Goal: Task Accomplishment & Management: Manage account settings

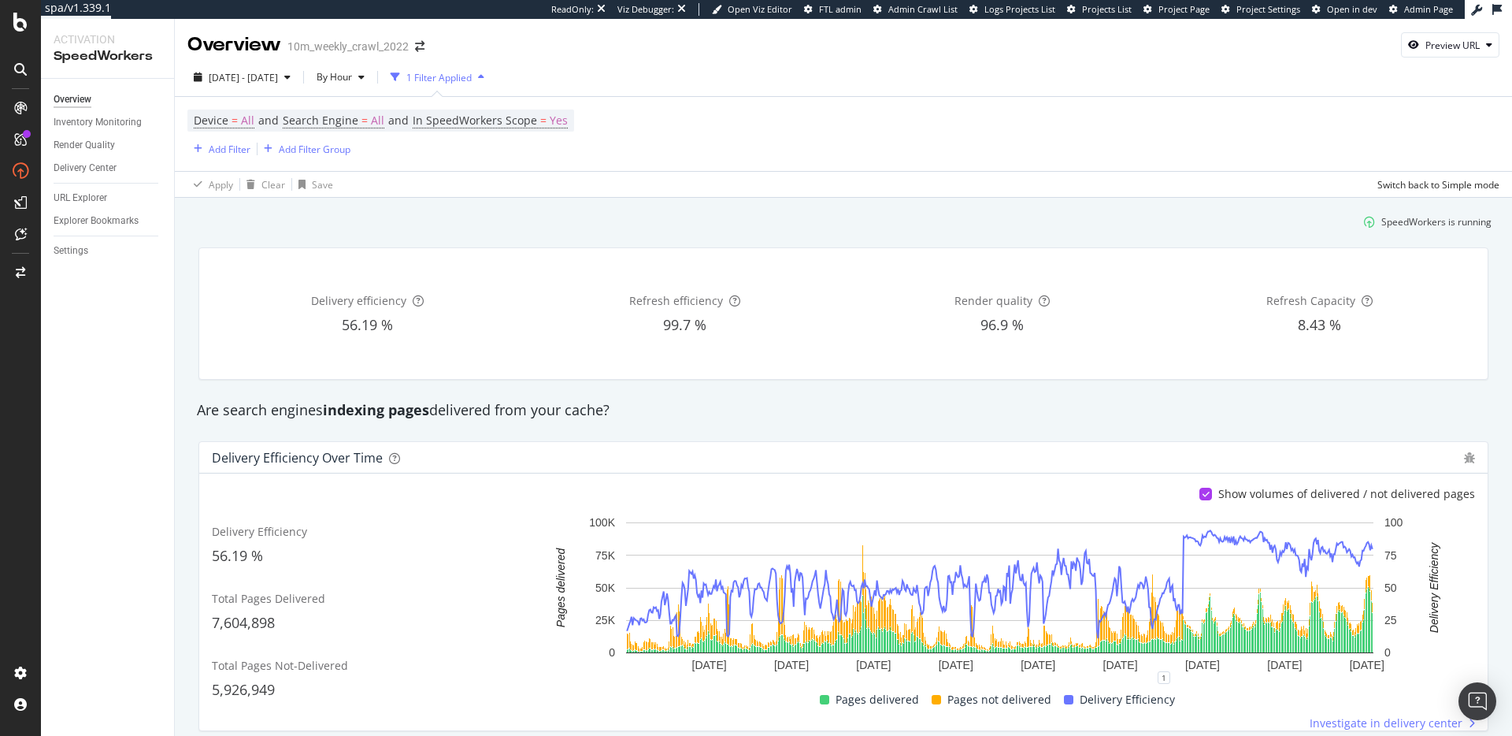
click at [527, 230] on div "SpeedWorkers is running" at bounding box center [843, 222] width 1309 height 26
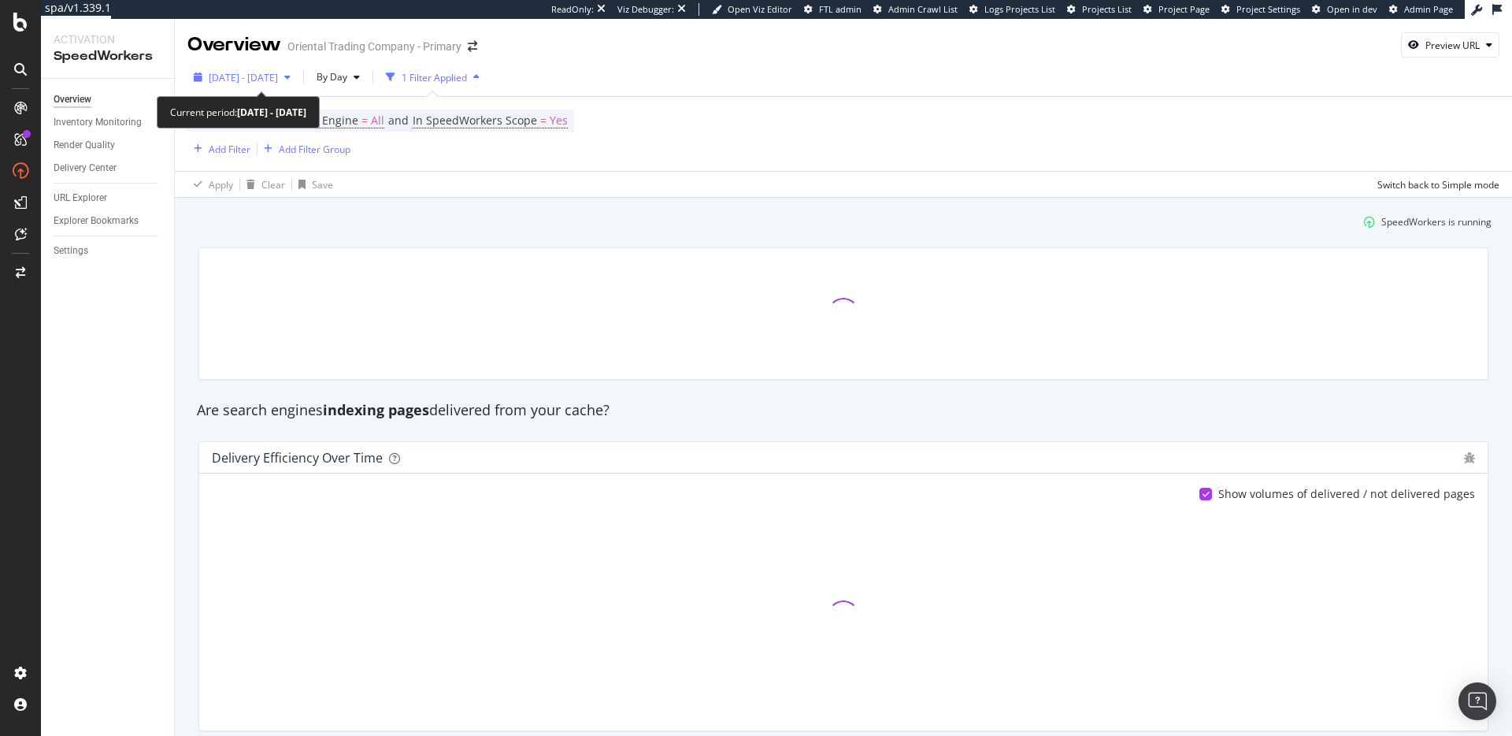
click at [297, 76] on div "button" at bounding box center [287, 76] width 19 height 9
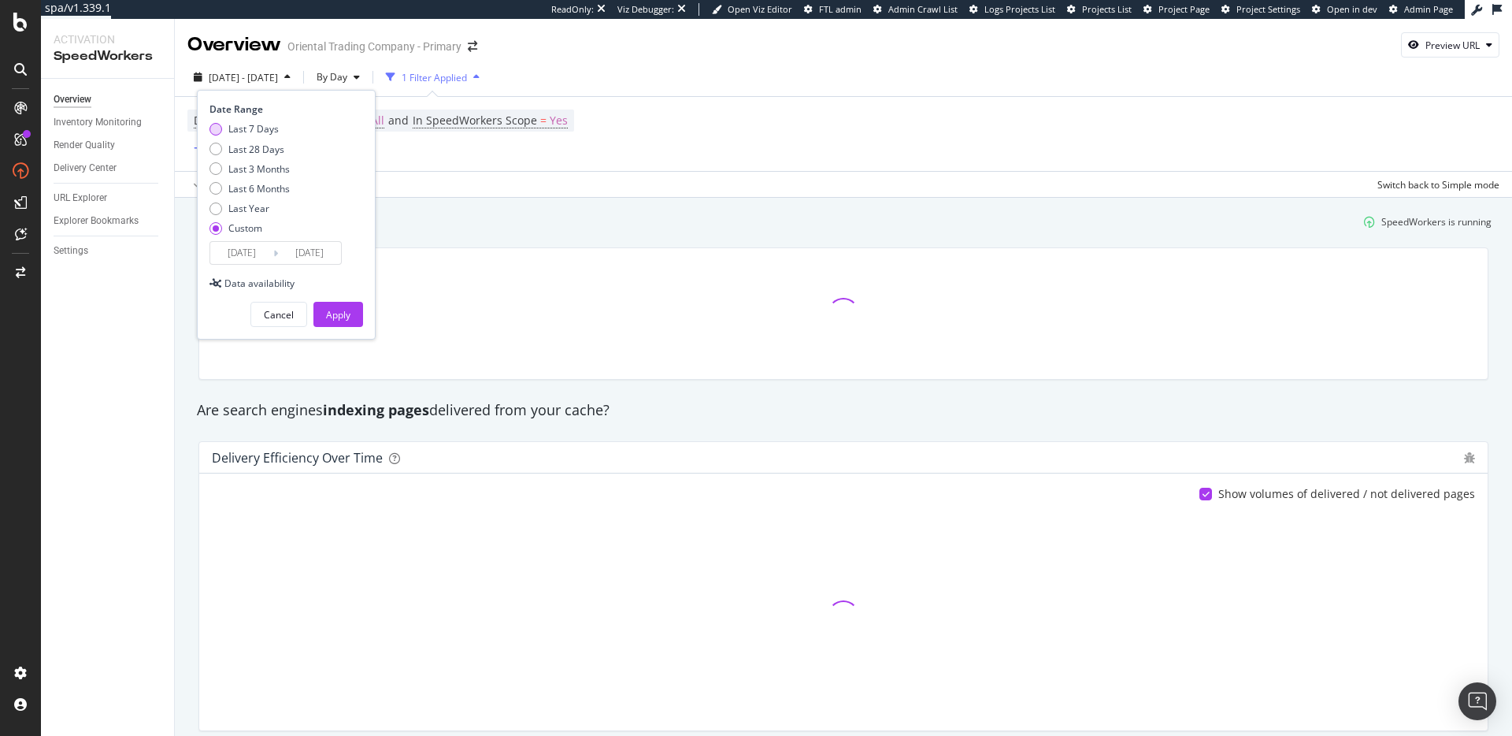
click at [252, 125] on div "Last 7 Days" at bounding box center [253, 128] width 50 height 13
type input "2025/10/04"
type input "2025/10/10"
click at [265, 254] on input "2025/10/04" at bounding box center [241, 253] width 63 height 22
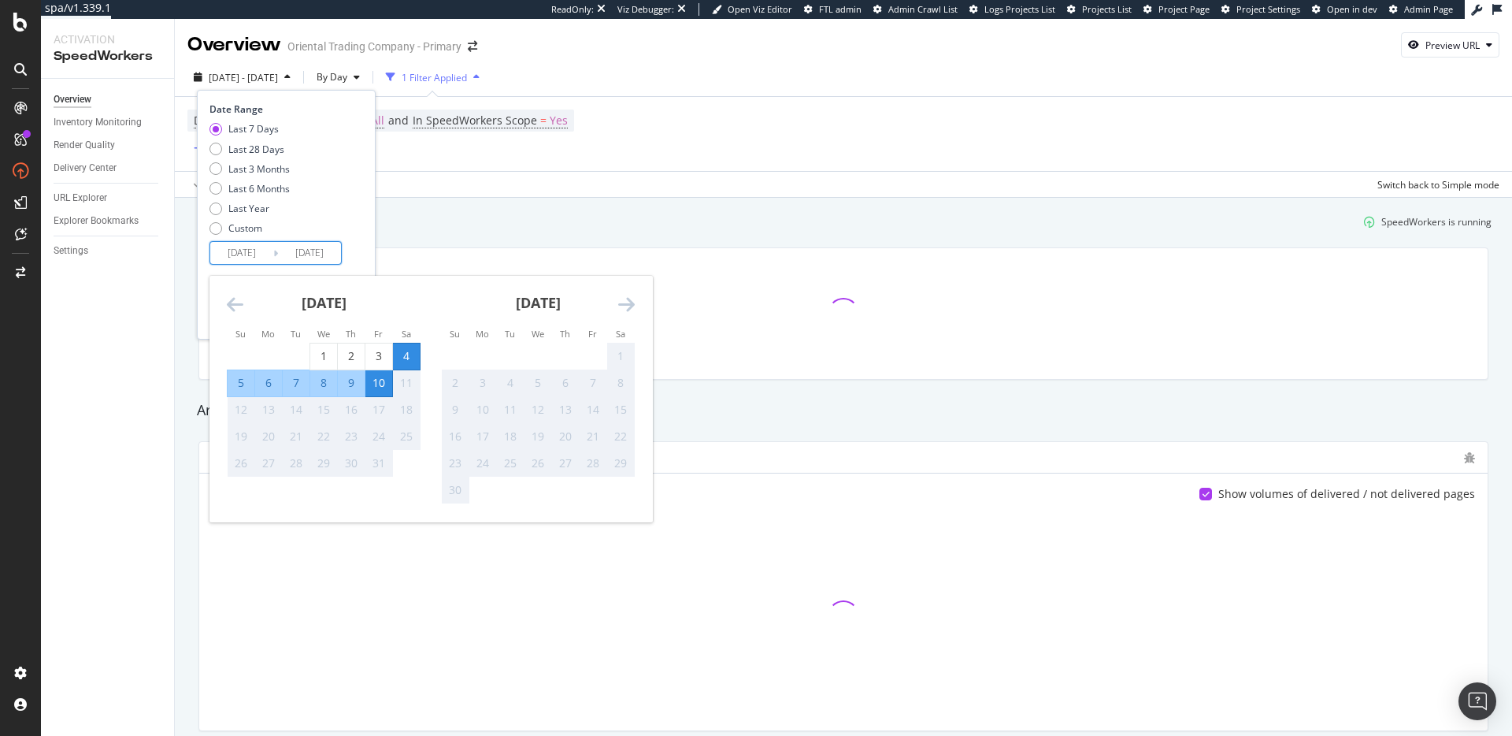
click at [347, 387] on div "9" at bounding box center [351, 383] width 27 height 16
type input "2025/10/09"
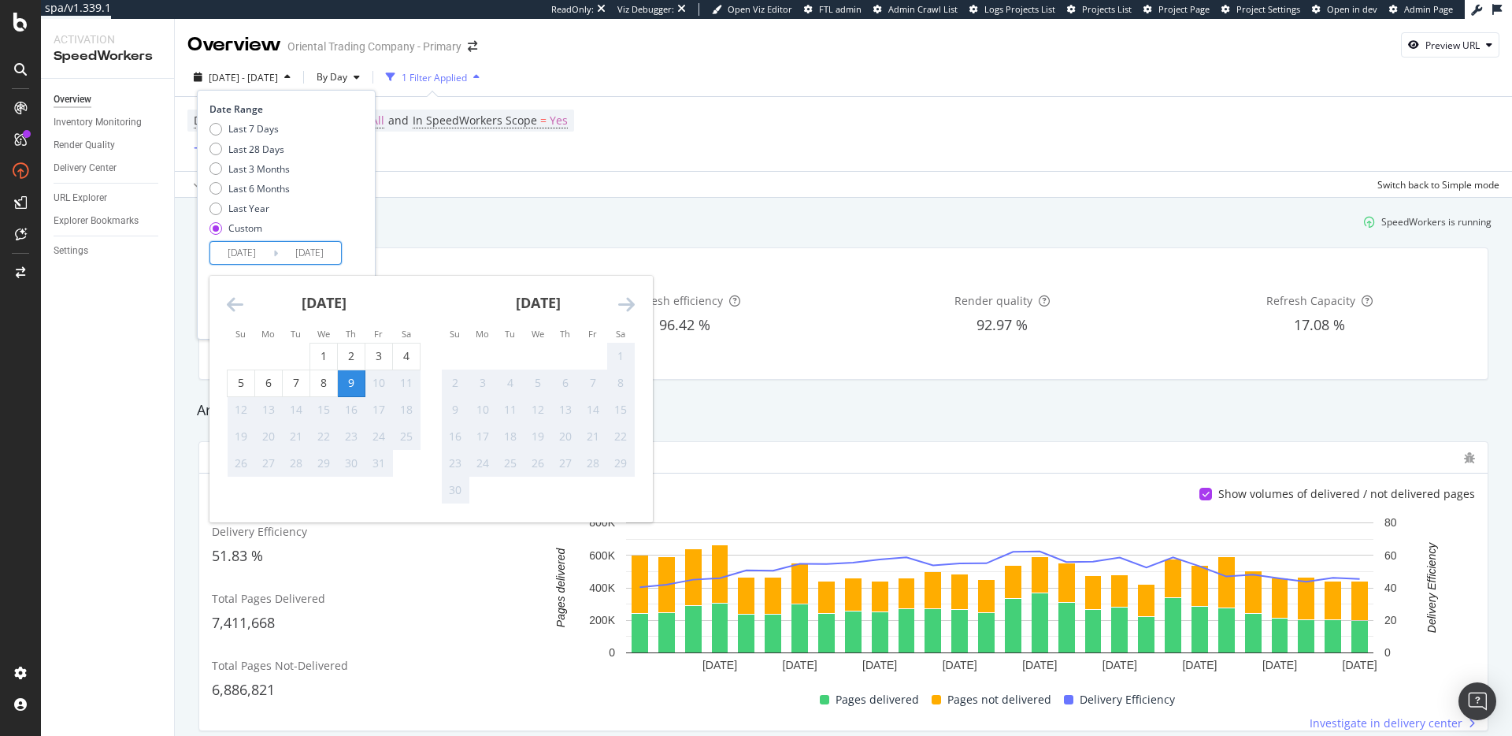
click at [355, 265] on div "Date Range Last 7 Days Last 28 Days Last 3 Months Last 6 Months Last Year Custo…" at bounding box center [286, 215] width 179 height 250
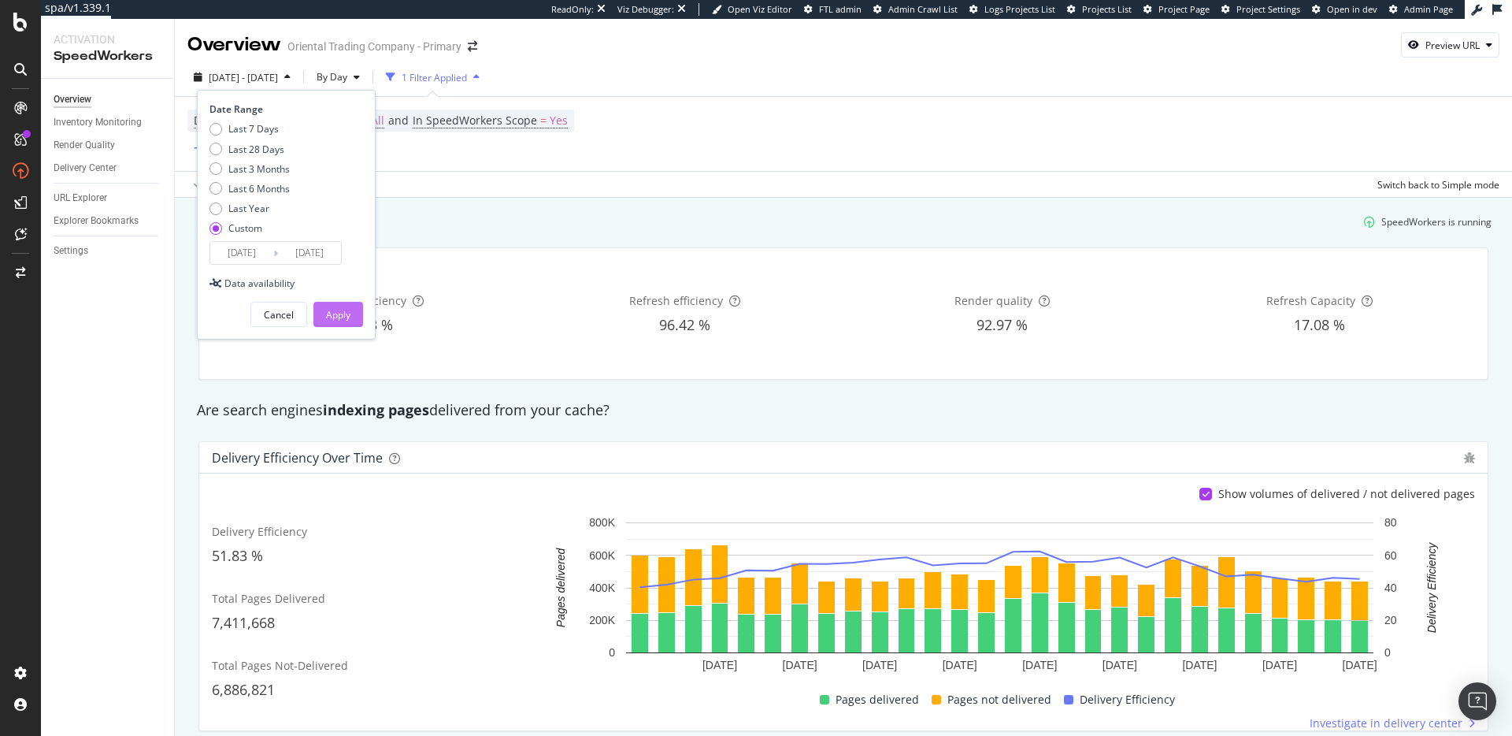
click at [345, 317] on div "Apply" at bounding box center [338, 314] width 24 height 13
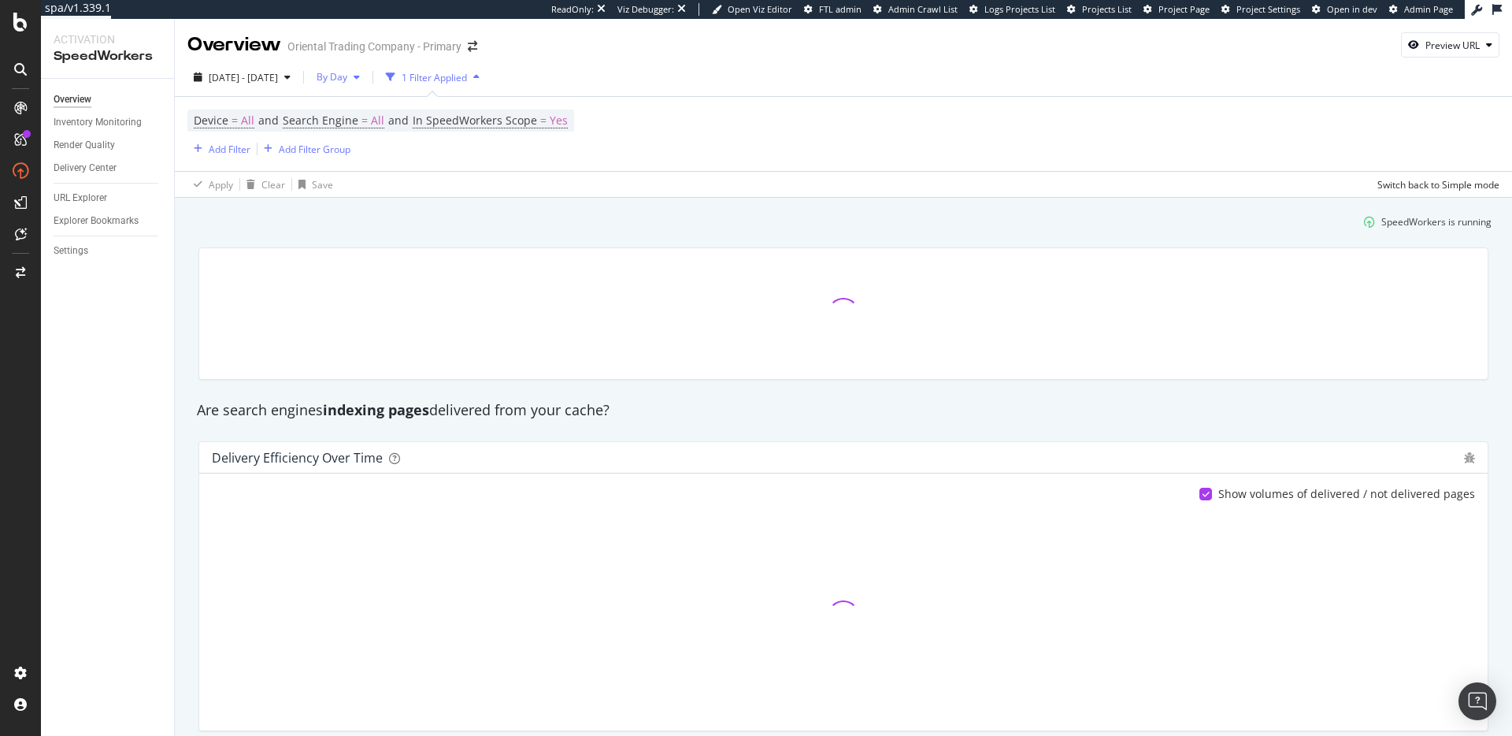
click at [366, 68] on div "By Day" at bounding box center [338, 77] width 56 height 24
click at [297, 84] on div "[DATE] - [DATE]" at bounding box center [241, 77] width 109 height 24
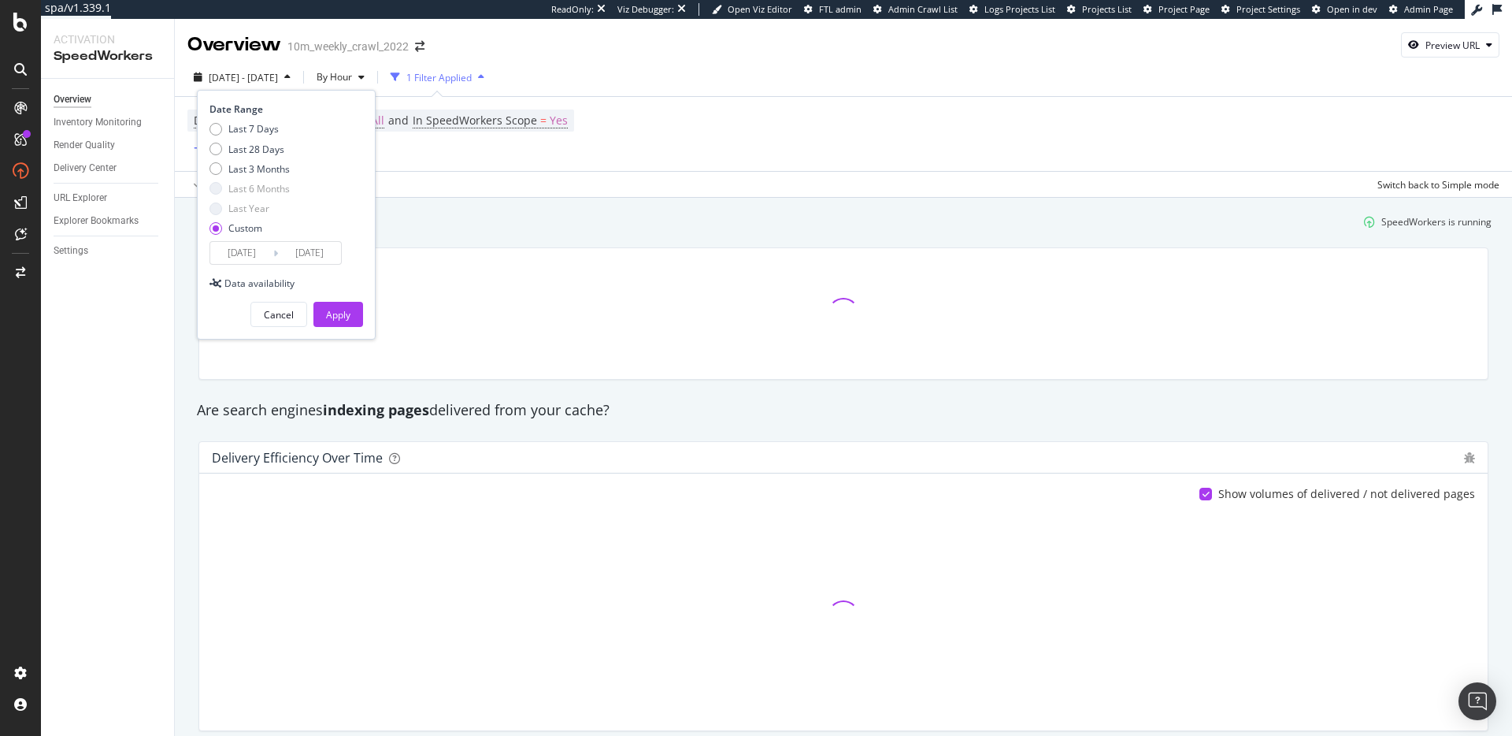
click at [260, 248] on input "2025/09/12" at bounding box center [241, 253] width 63 height 22
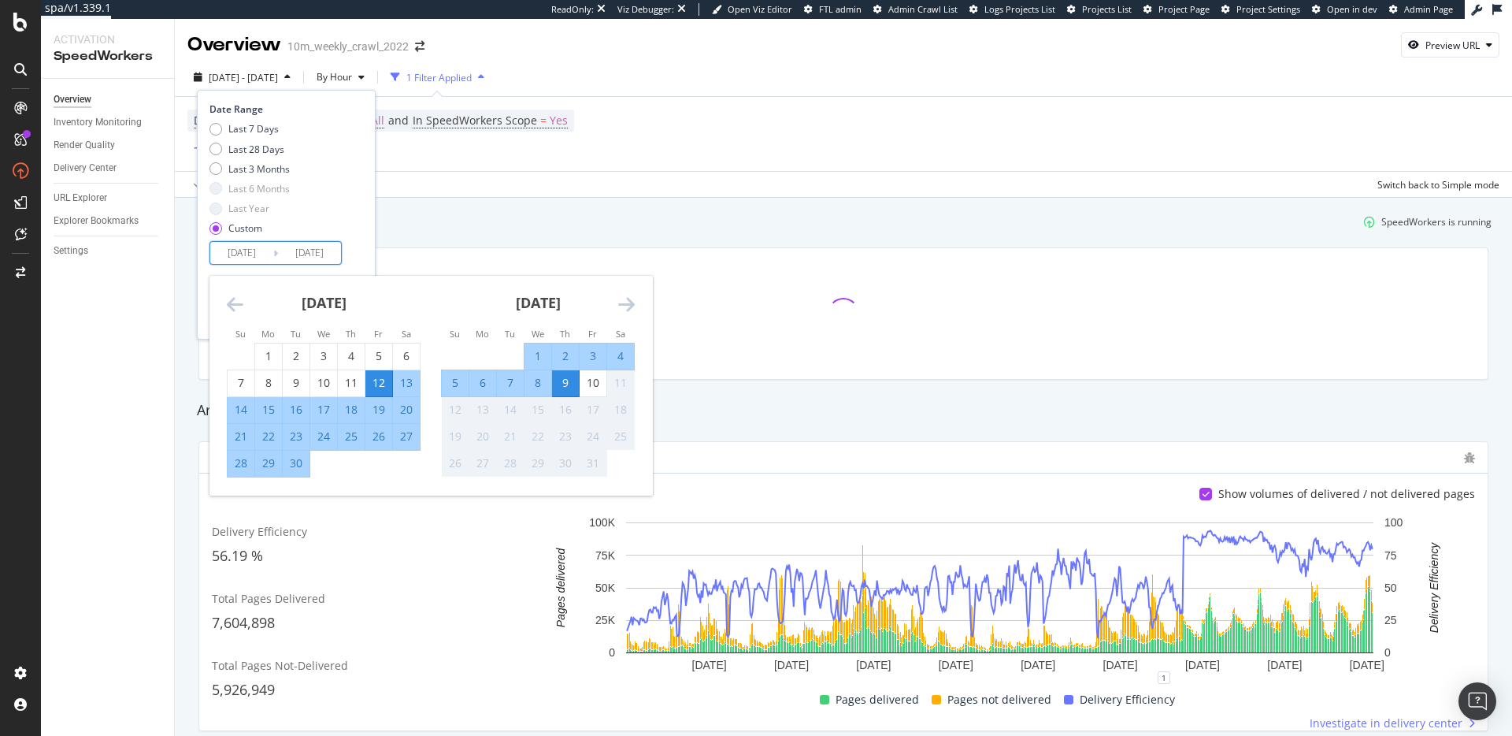
click at [559, 384] on div "9" at bounding box center [565, 383] width 27 height 16
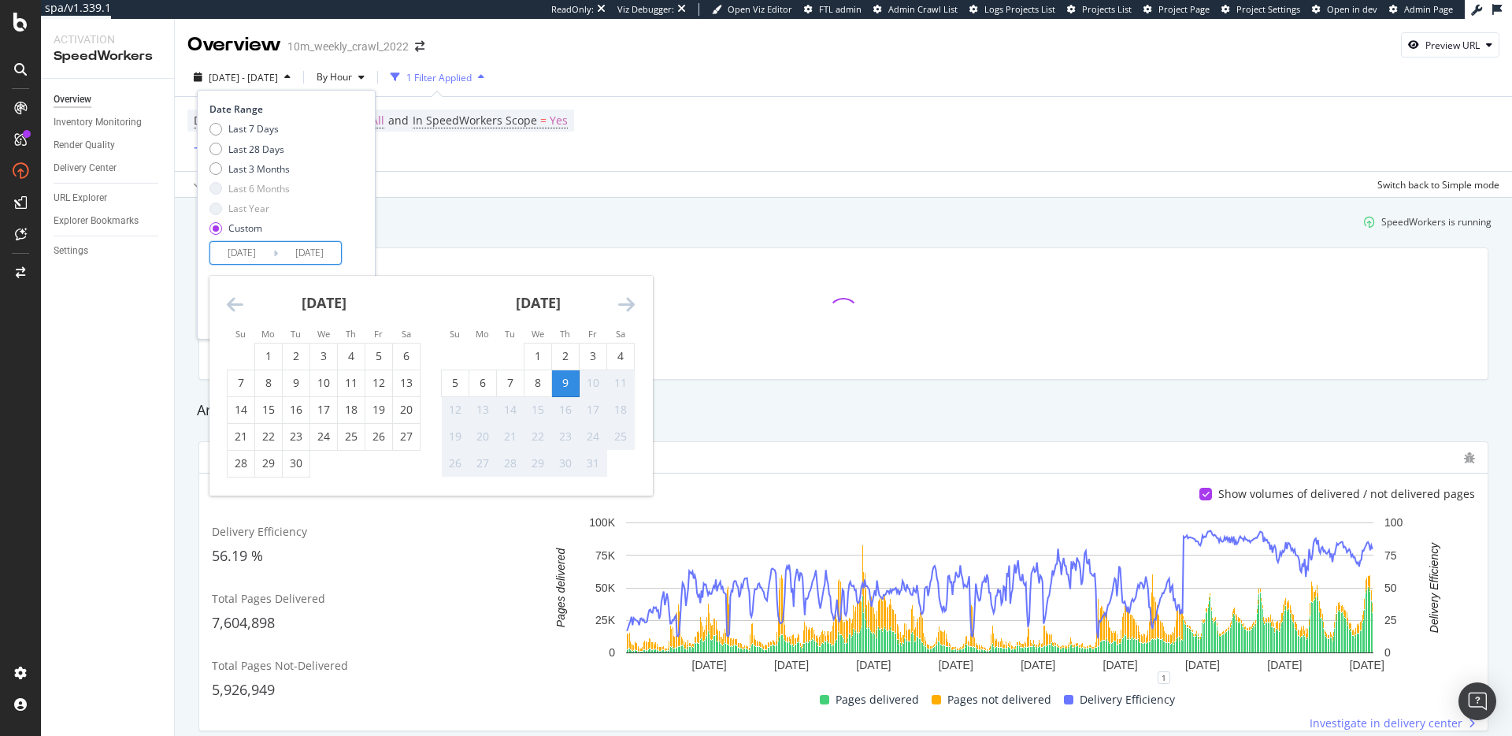
type input "2025/10/09"
click at [592, 382] on div "10" at bounding box center [593, 383] width 27 height 16
type input "2025/10/10"
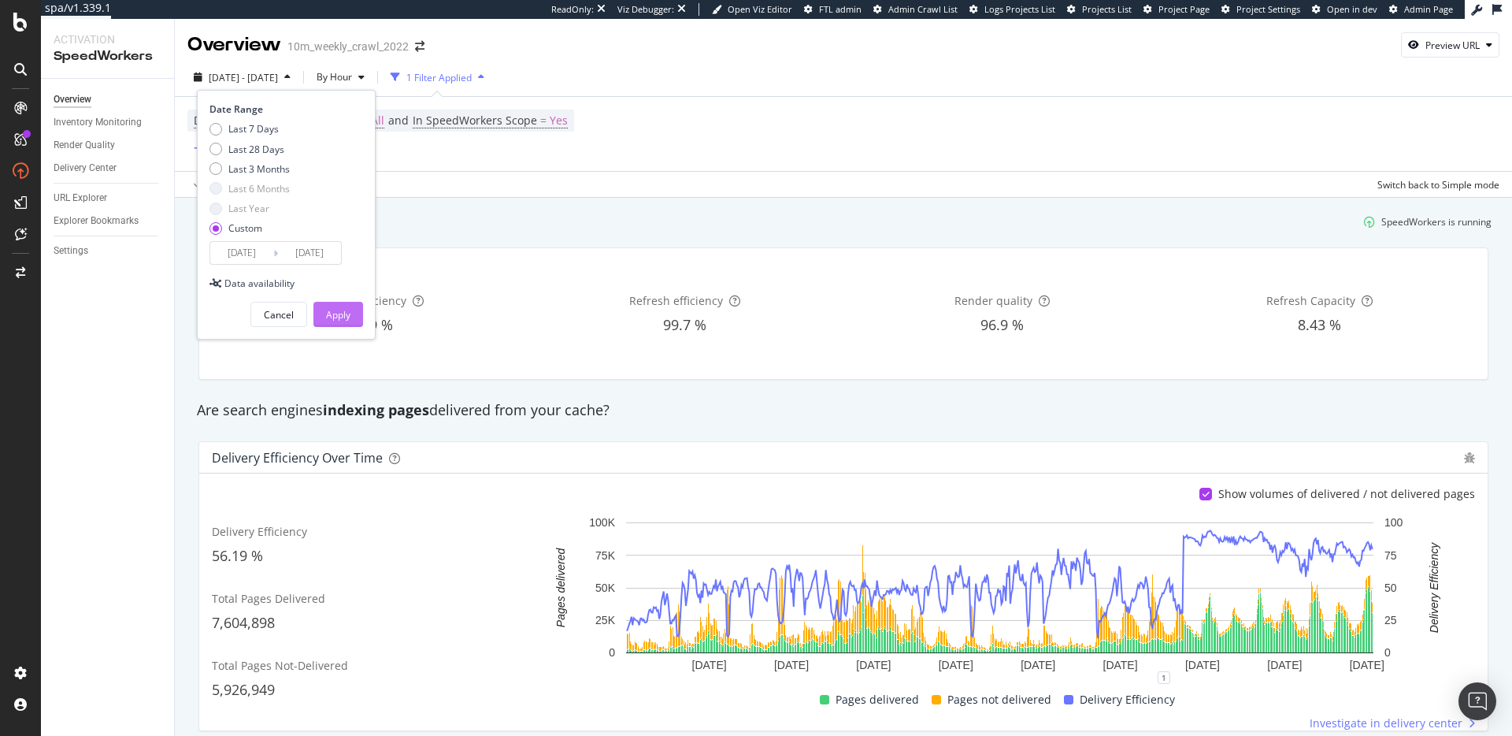
click at [354, 314] on button "Apply" at bounding box center [339, 314] width 50 height 25
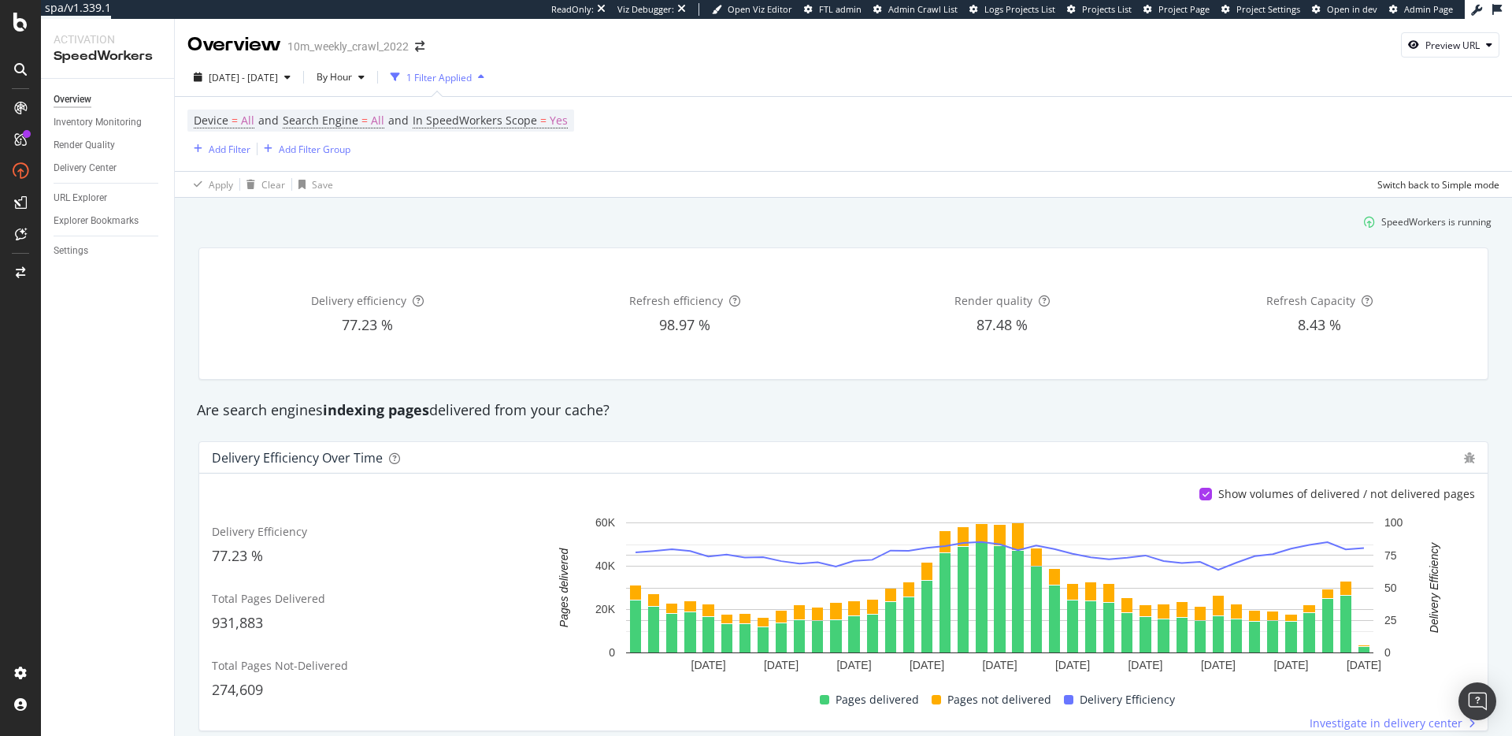
click at [457, 223] on div "SpeedWorkers is running" at bounding box center [843, 222] width 1309 height 26
click at [437, 229] on div "SpeedWorkers is running" at bounding box center [843, 222] width 1309 height 26
click at [870, 283] on div "Render quality 87.48 %" at bounding box center [1002, 314] width 311 height 106
click at [107, 124] on div "Inventory Monitoring" at bounding box center [98, 122] width 88 height 17
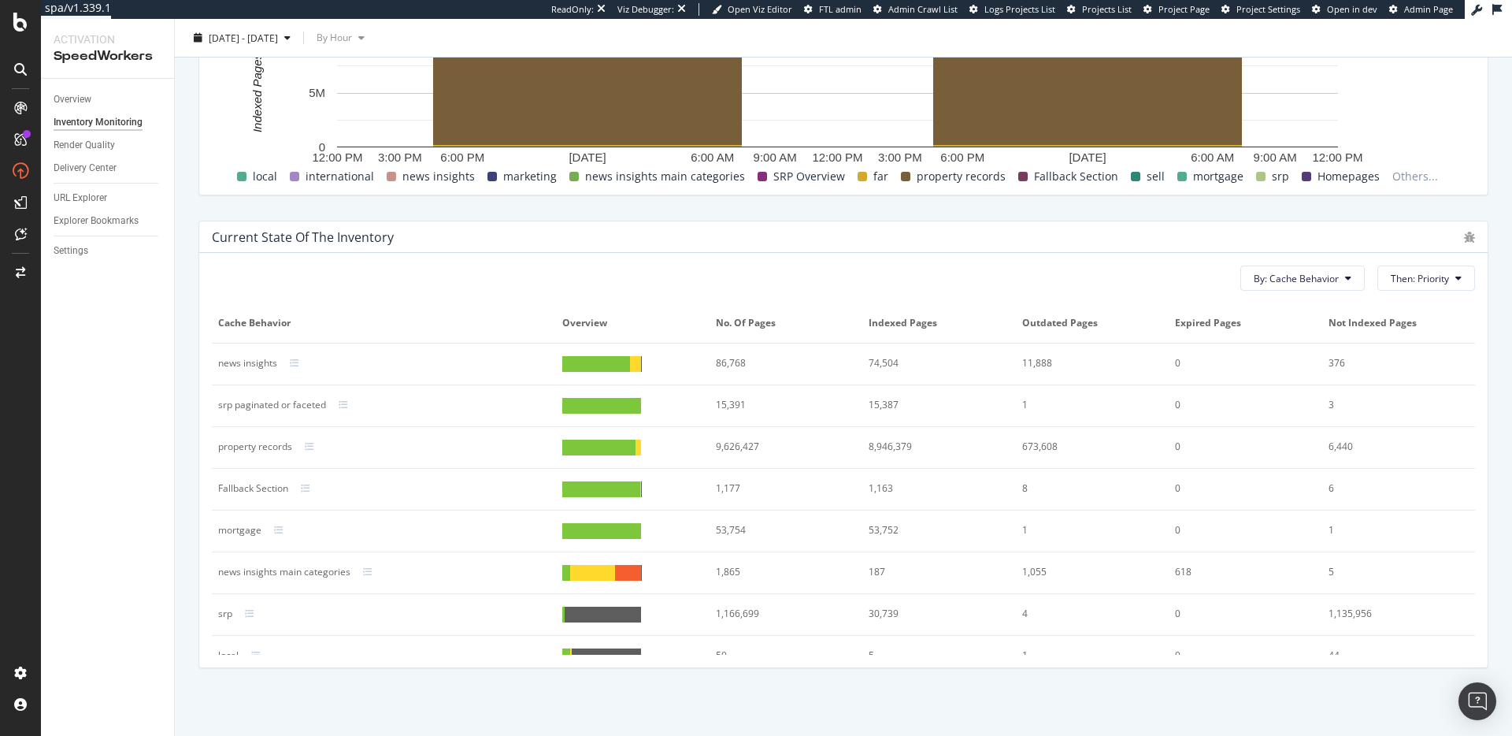
drag, startPoint x: 1178, startPoint y: 575, endPoint x: 1116, endPoint y: 547, distance: 68.4
click at [1178, 574] on div "618" at bounding box center [1238, 572] width 127 height 14
click at [523, 442] on div at bounding box center [421, 446] width 258 height 9
click at [1470, 642] on div "By: Cache Behavior Then: Priority Cache Behavior Overview No. of Pages Indexed …" at bounding box center [843, 460] width 1289 height 414
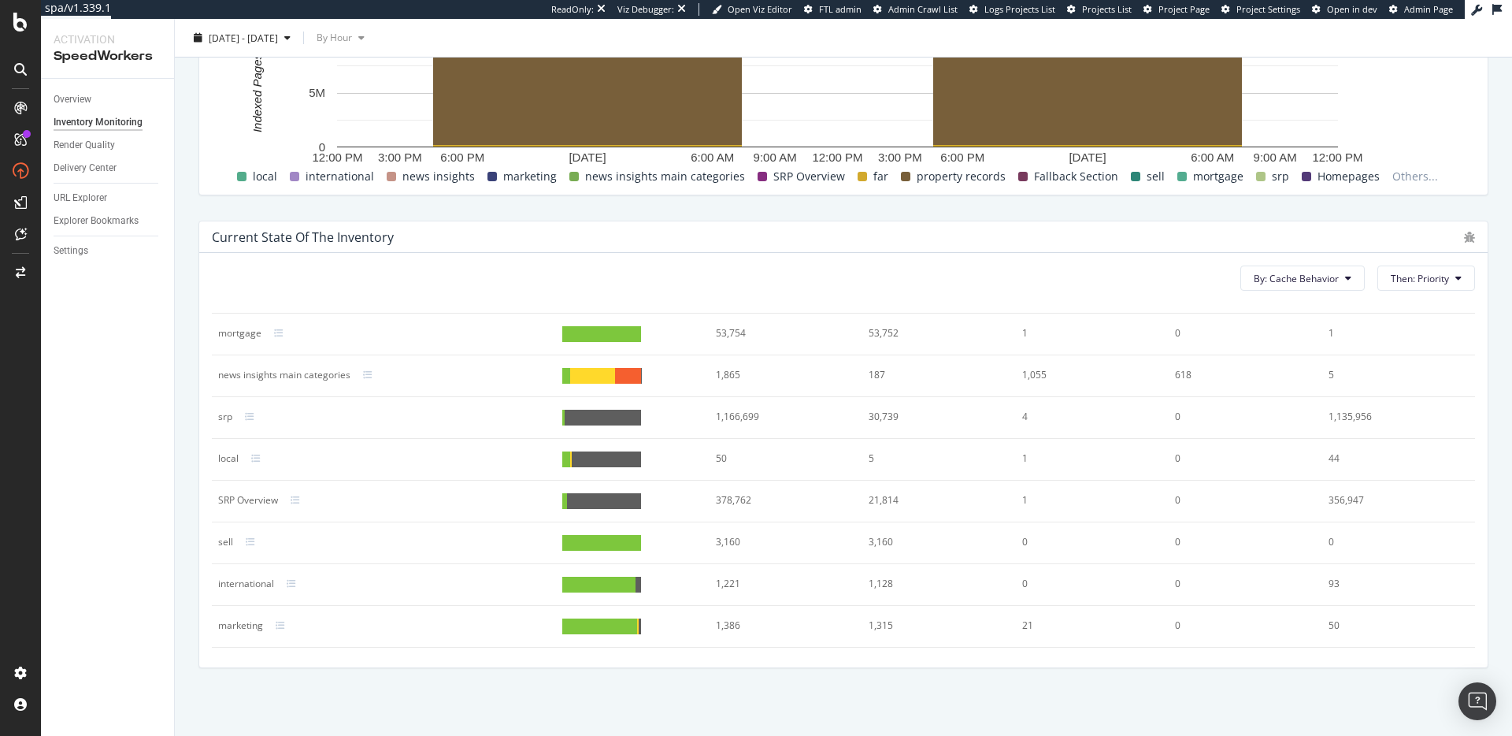
scroll to position [315, 0]
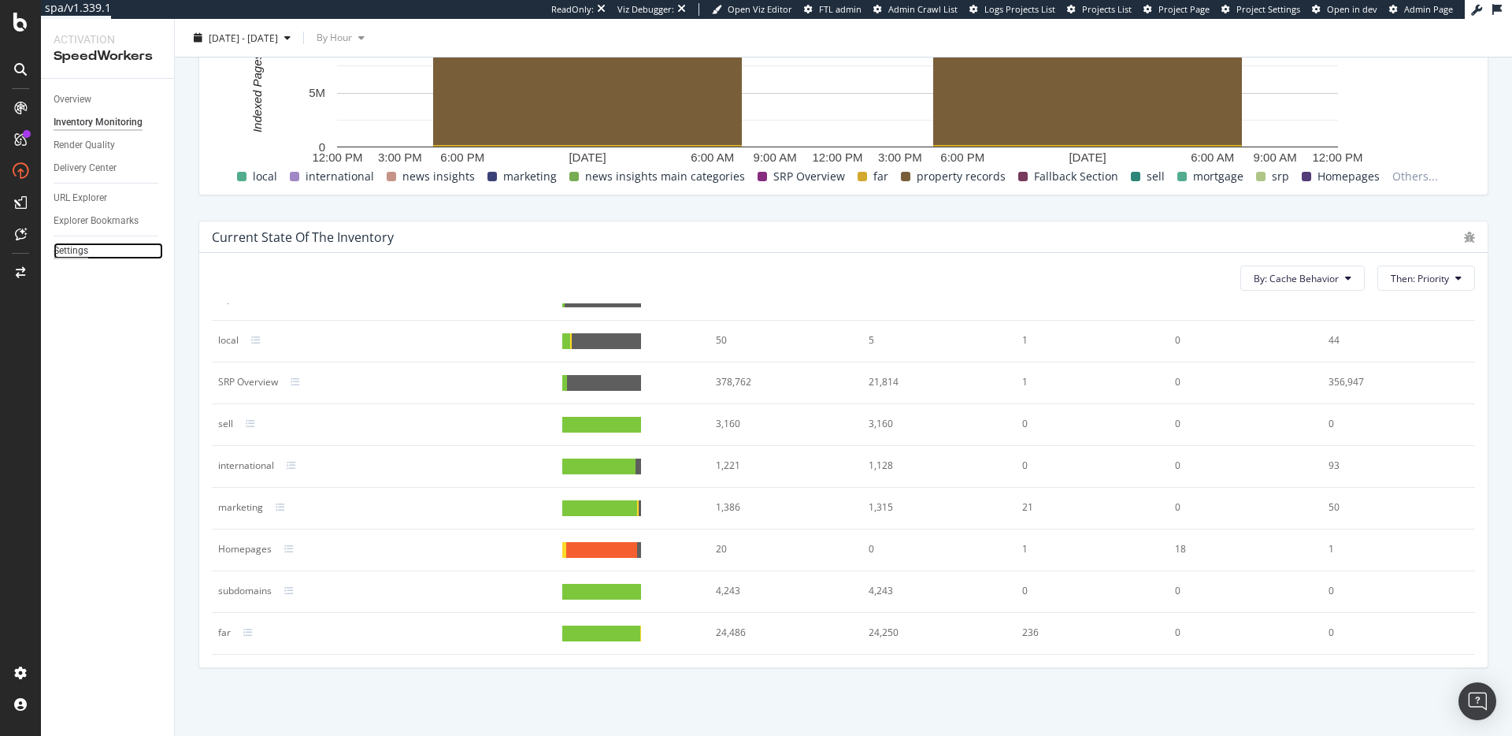
click at [72, 247] on div "Settings" at bounding box center [71, 251] width 35 height 17
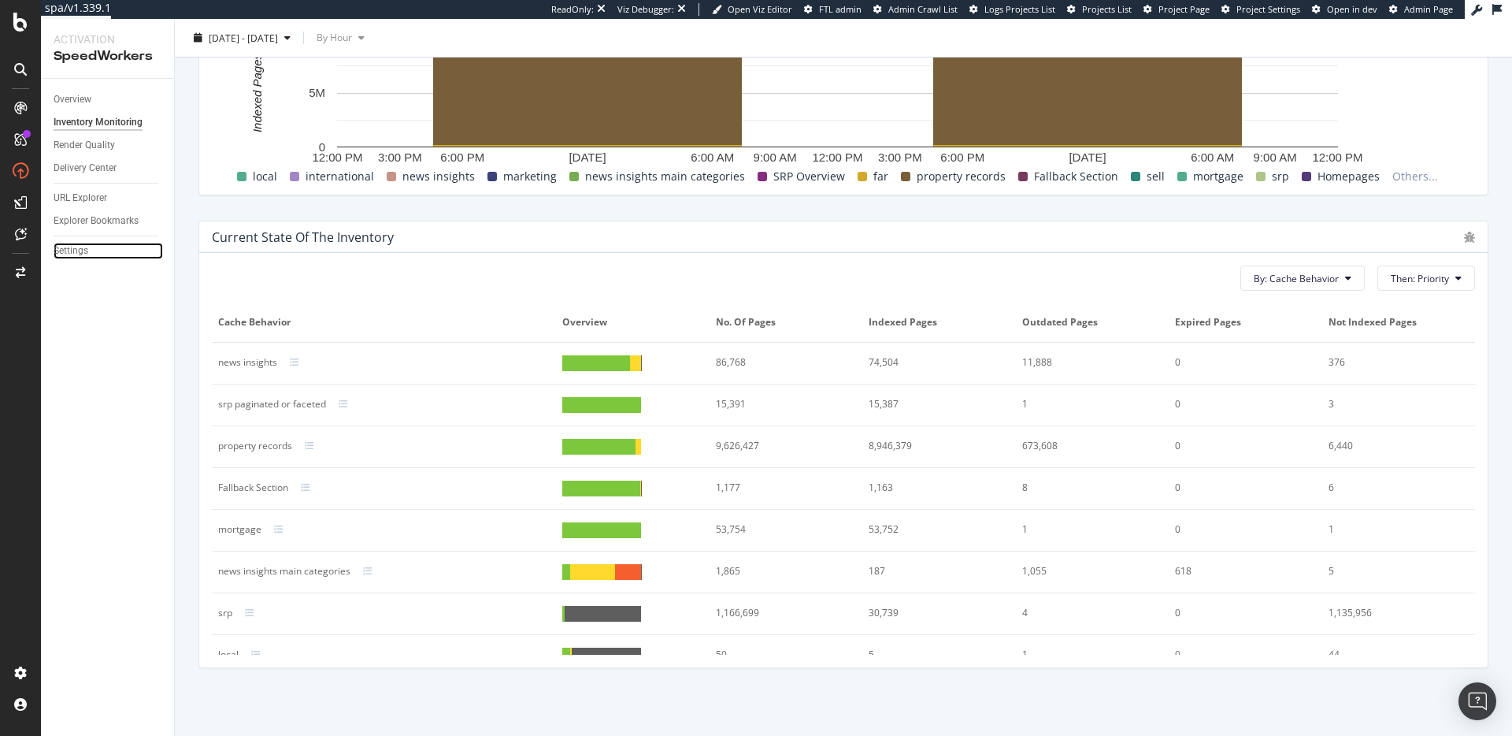
scroll to position [0, 0]
click at [284, 571] on div "news insights main categories" at bounding box center [284, 572] width 132 height 14
copy div "news insights main categories"
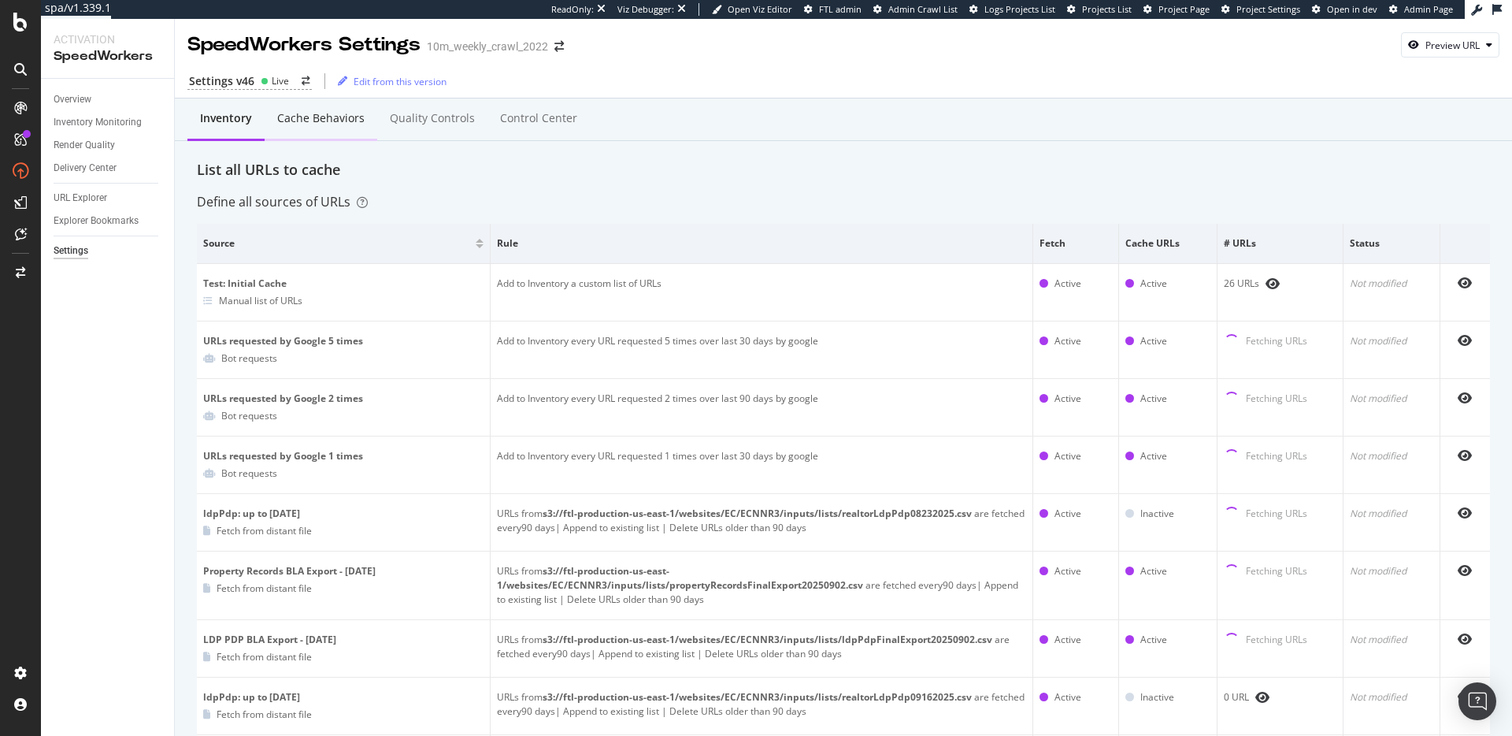
click at [321, 127] on div "Cache behaviors" at bounding box center [321, 119] width 113 height 43
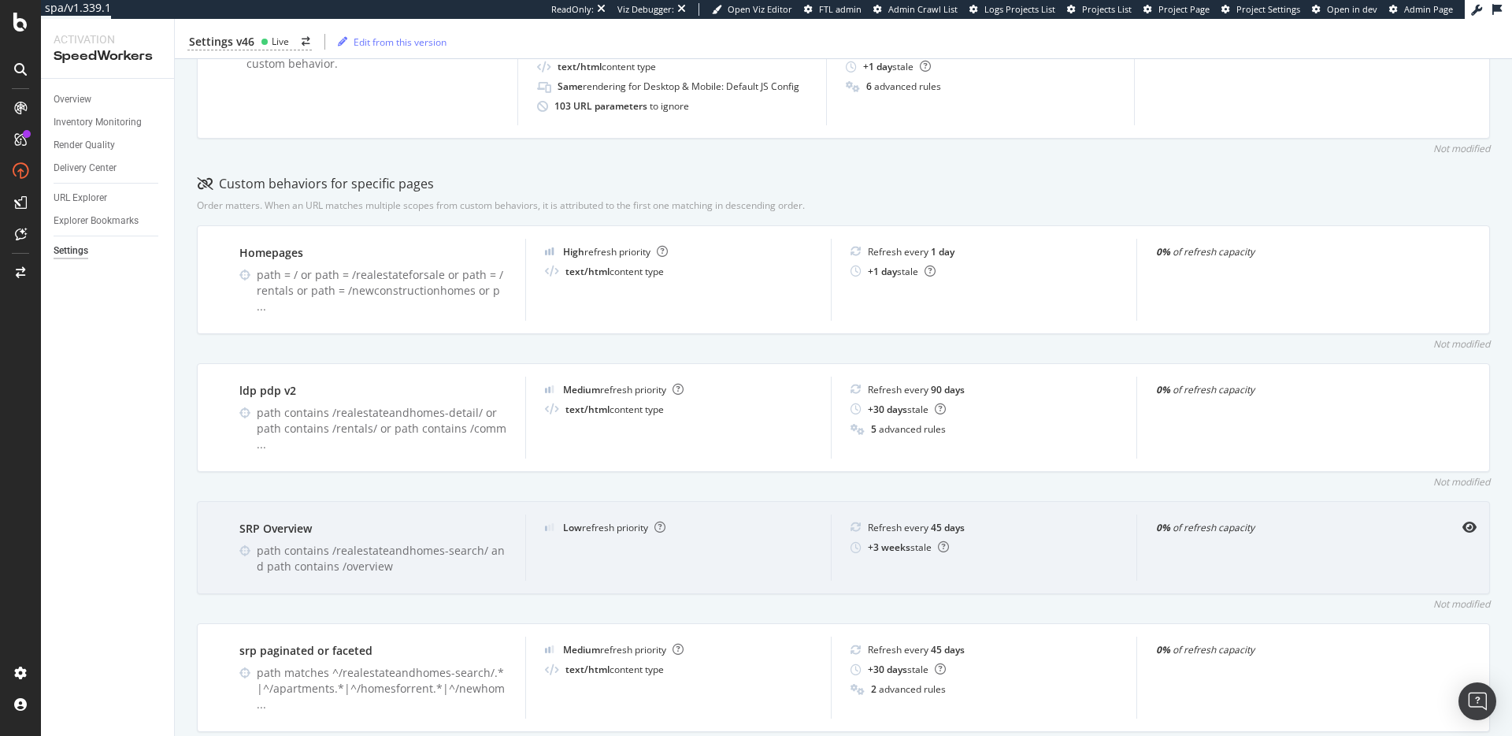
scroll to position [388, 0]
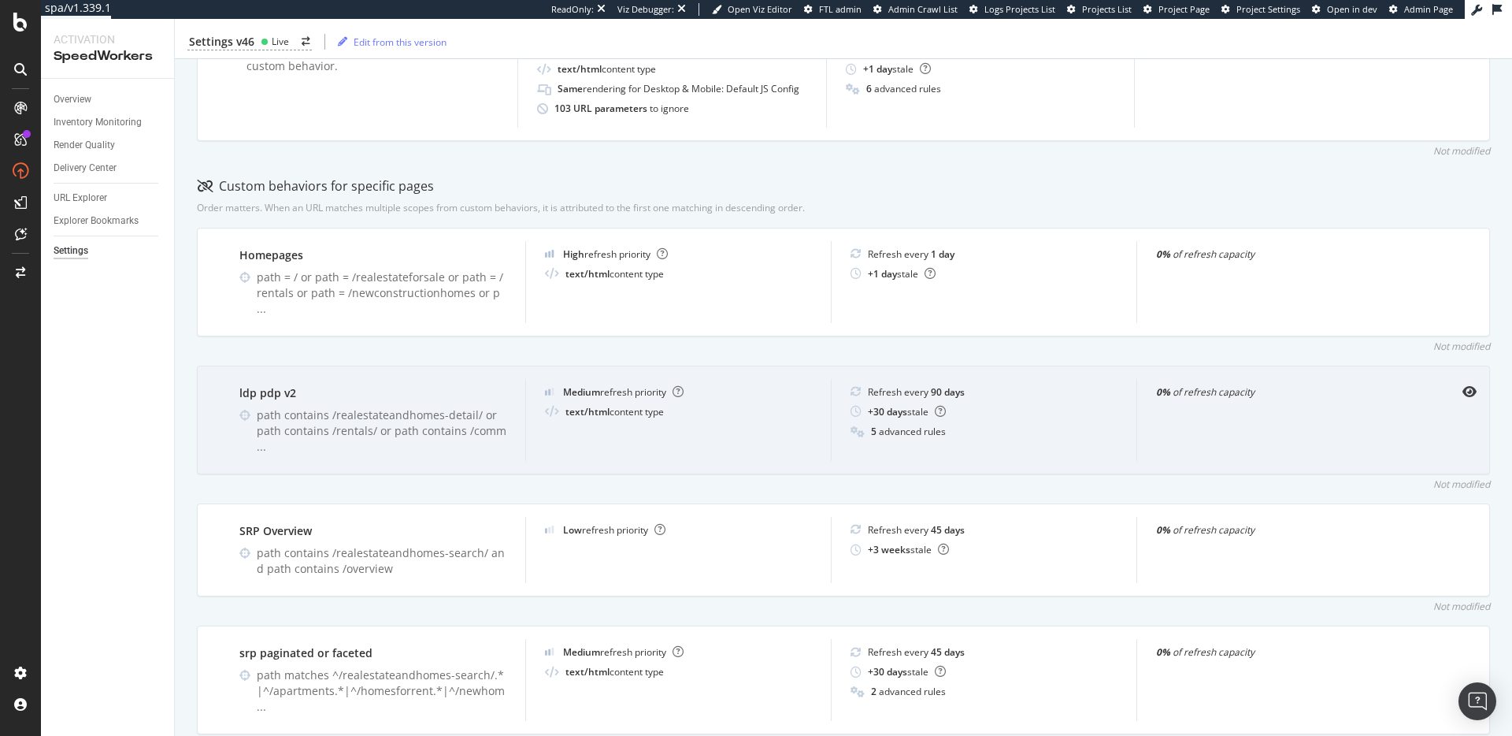
click at [269, 385] on div "ldp pdp v2" at bounding box center [372, 393] width 267 height 16
copy div "ldp pdp v2"
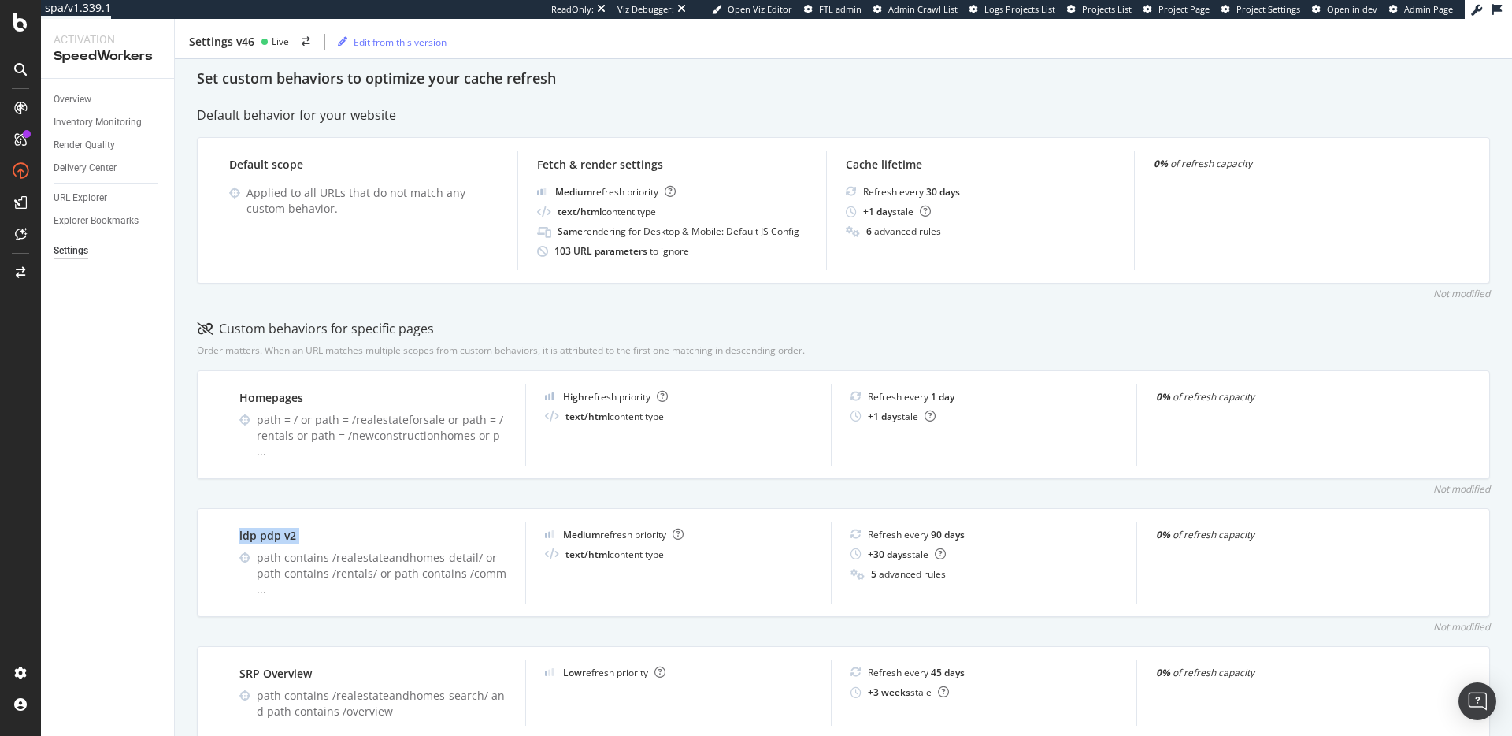
scroll to position [0, 0]
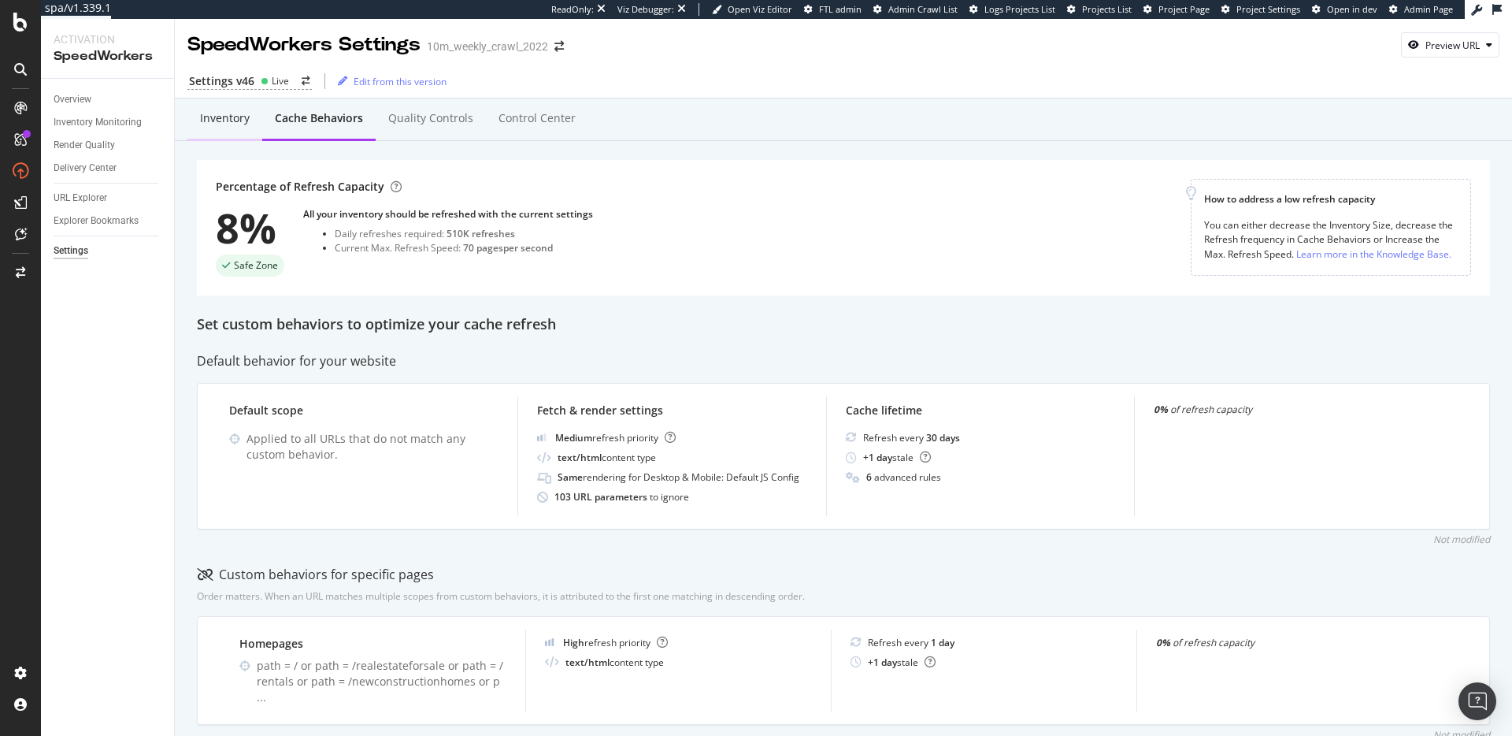
click at [221, 121] on div "Inventory" at bounding box center [225, 118] width 50 height 16
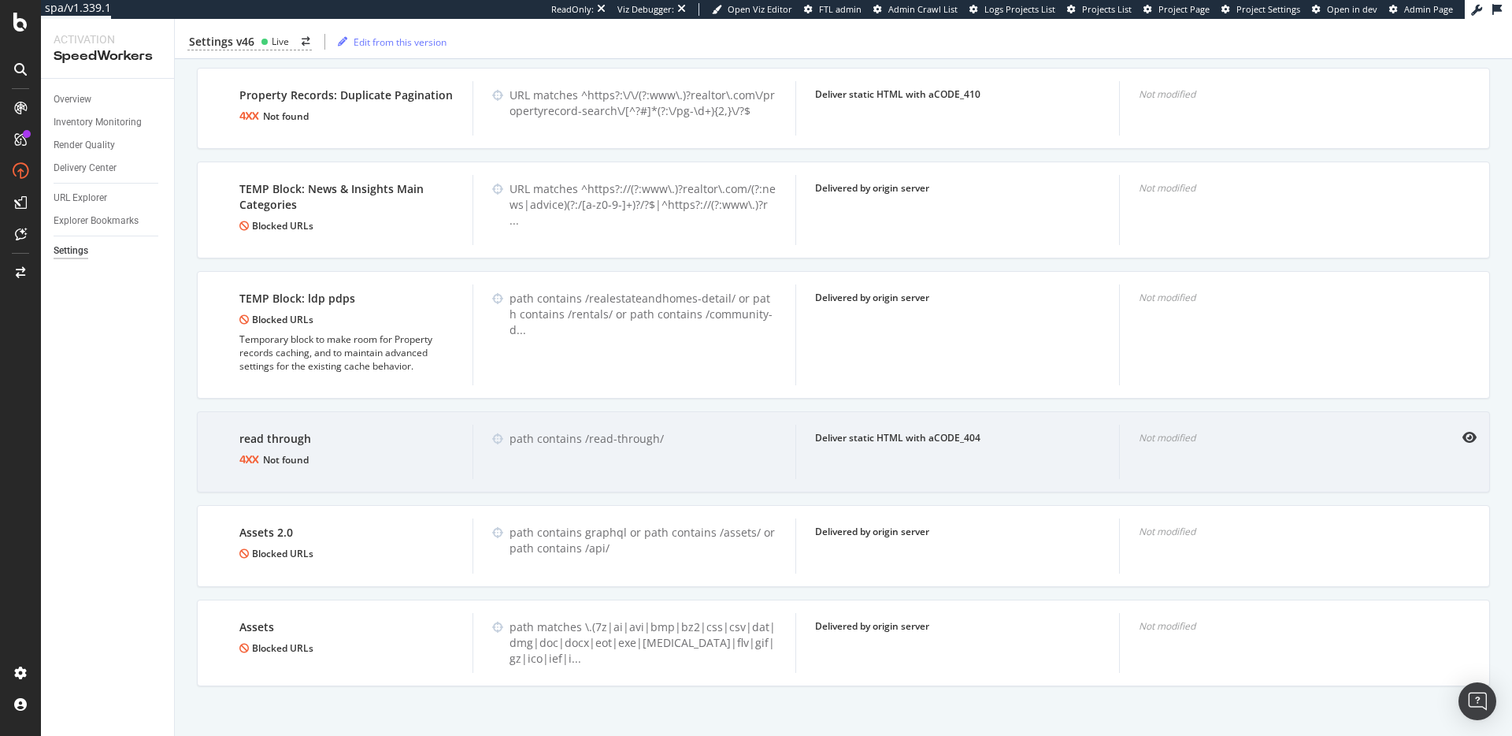
scroll to position [1727, 0]
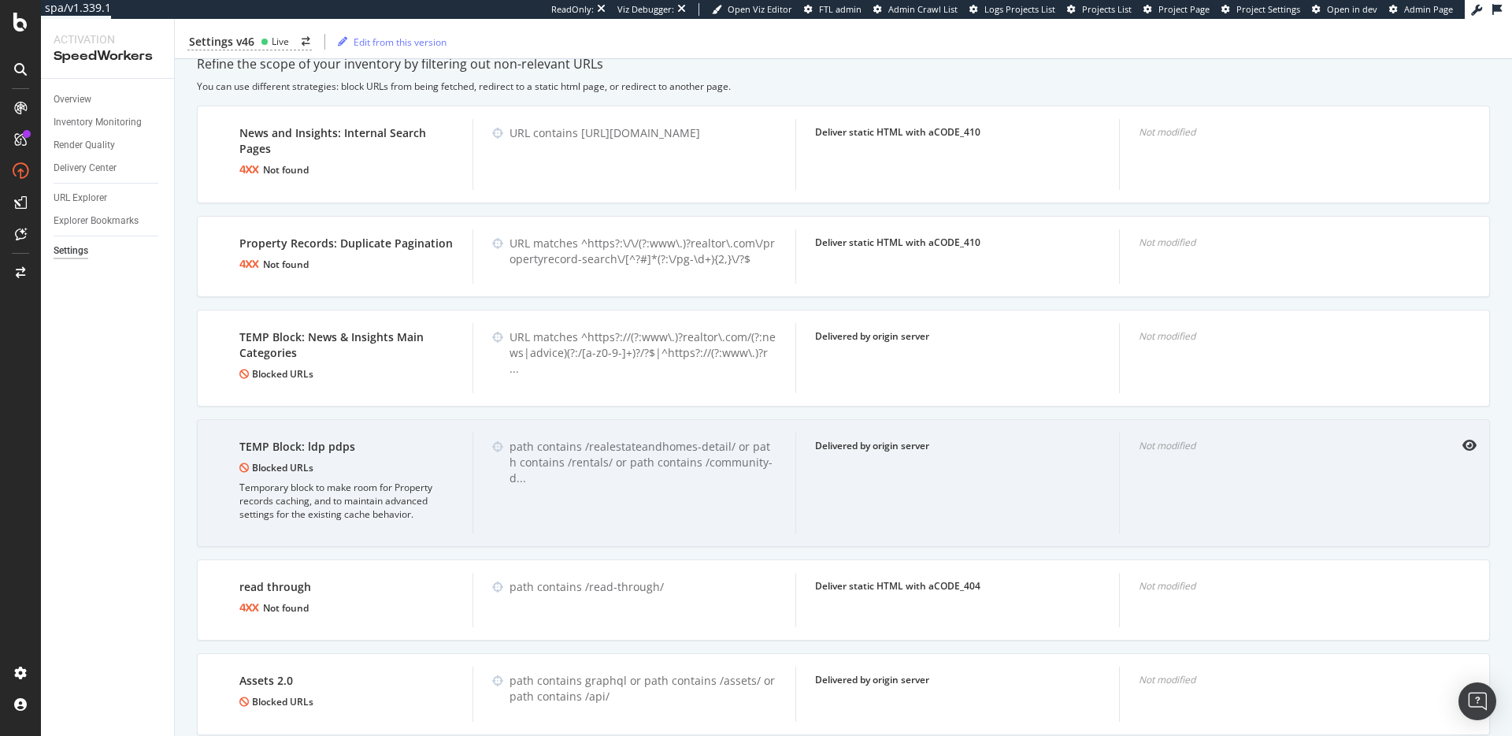
click at [303, 442] on div "TEMP Block: ldp pdps" at bounding box center [346, 447] width 214 height 16
copy div "TEMP Block: ldp pdps"
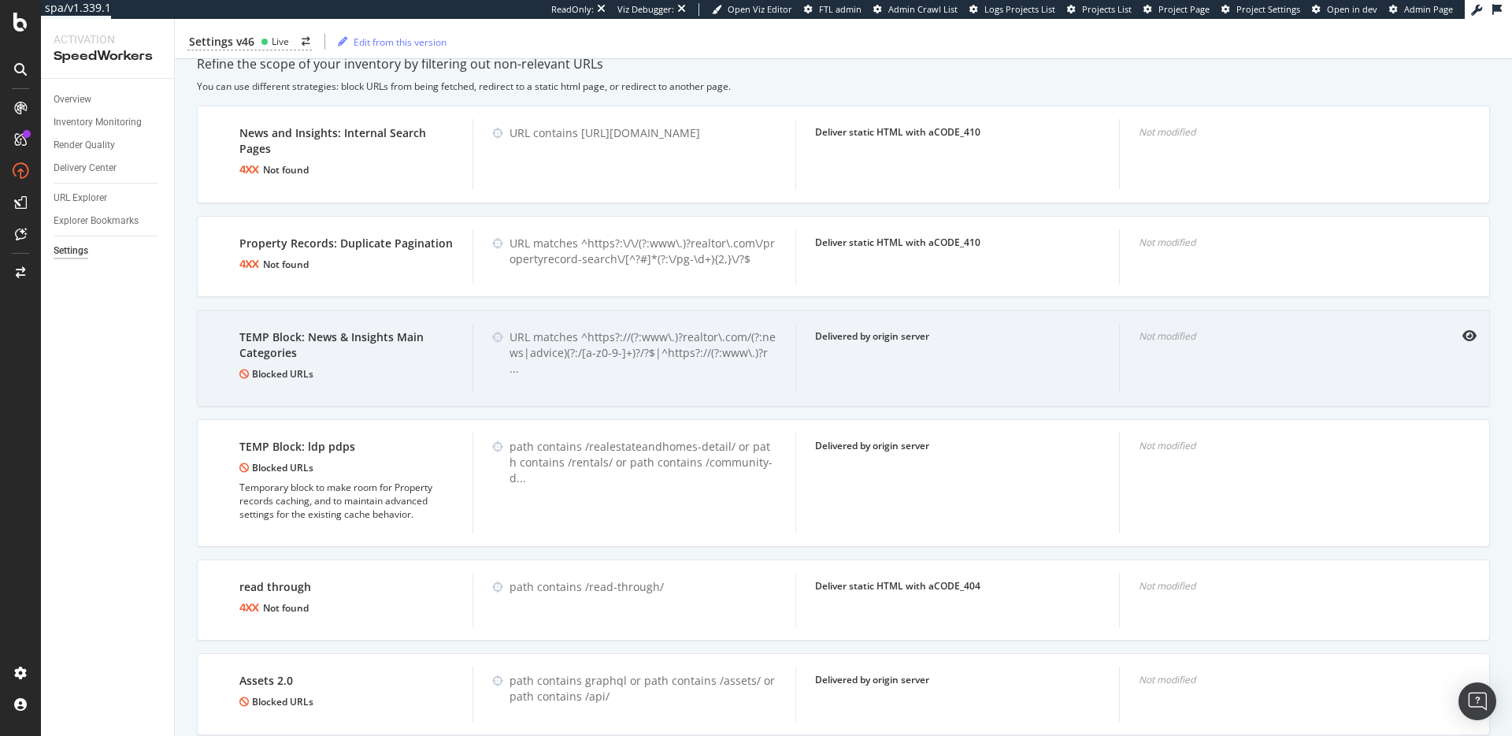
click at [290, 333] on div "TEMP Block: News & Insights Main Categories" at bounding box center [346, 345] width 214 height 32
copy div "TEMP Block: News & Insights Main Categories"
